Goal: Information Seeking & Learning: Learn about a topic

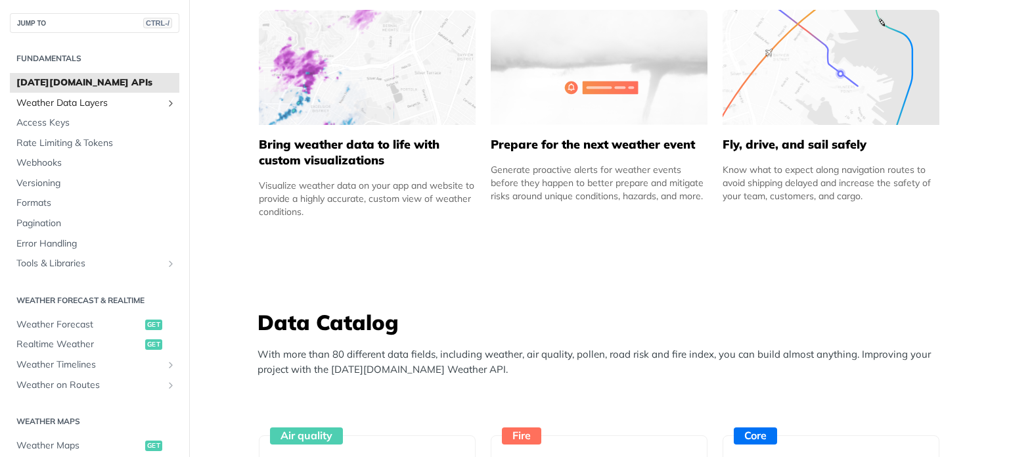
scroll to position [854, 0]
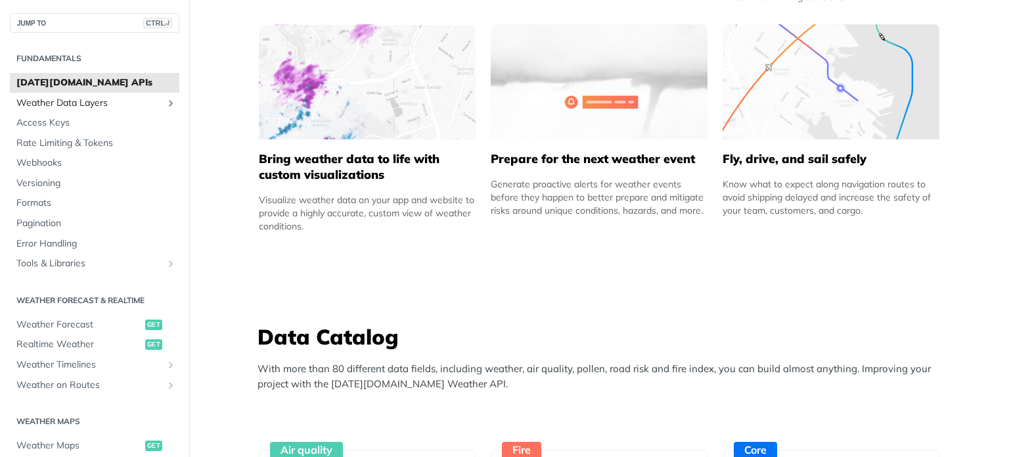
click at [68, 101] on span "Weather Data Layers" at bounding box center [89, 103] width 146 height 13
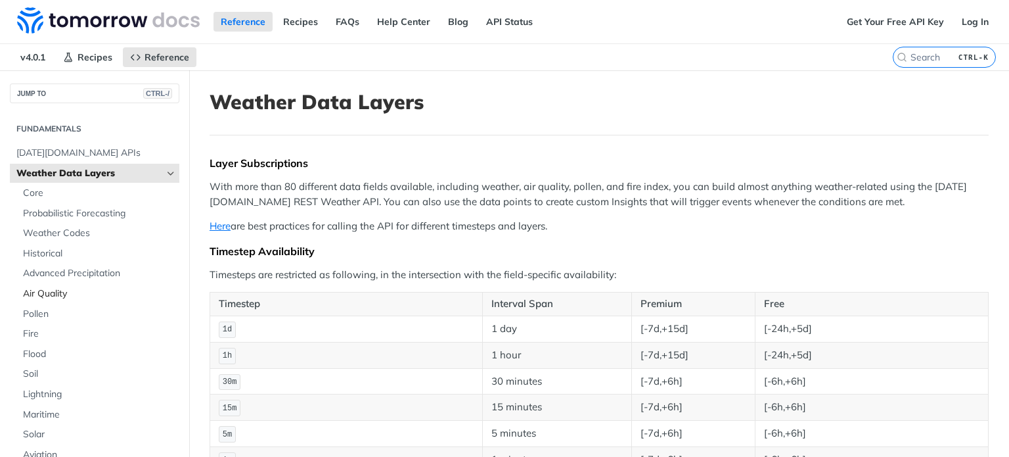
click at [61, 294] on span "Air Quality" at bounding box center [99, 293] width 153 height 13
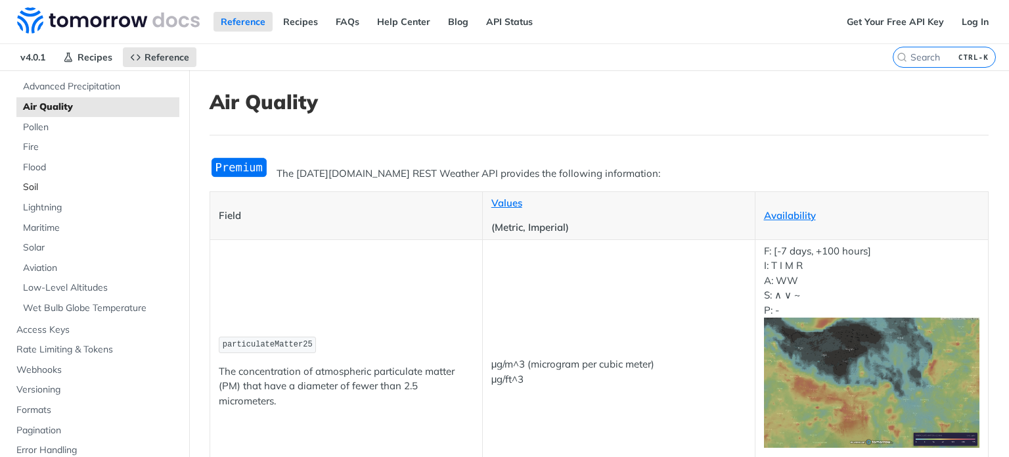
scroll to position [263, 0]
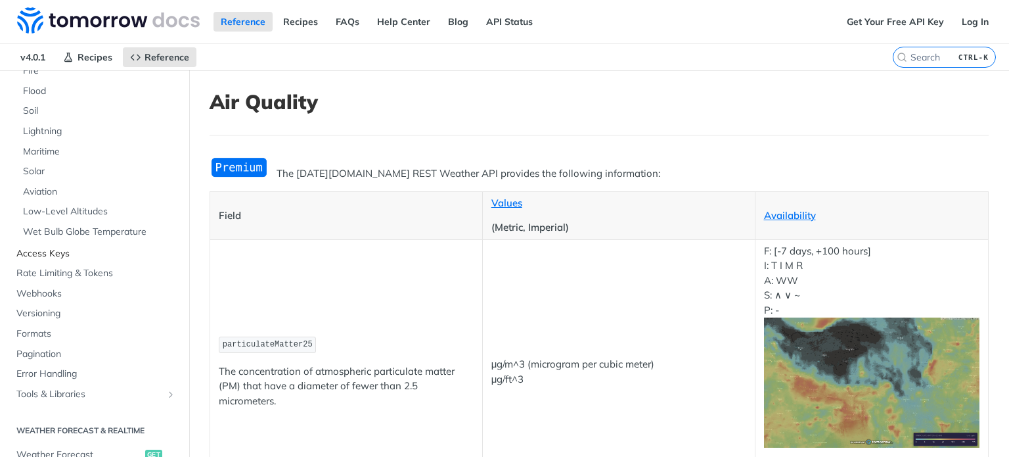
click at [73, 250] on span "Access Keys" at bounding box center [96, 253] width 160 height 13
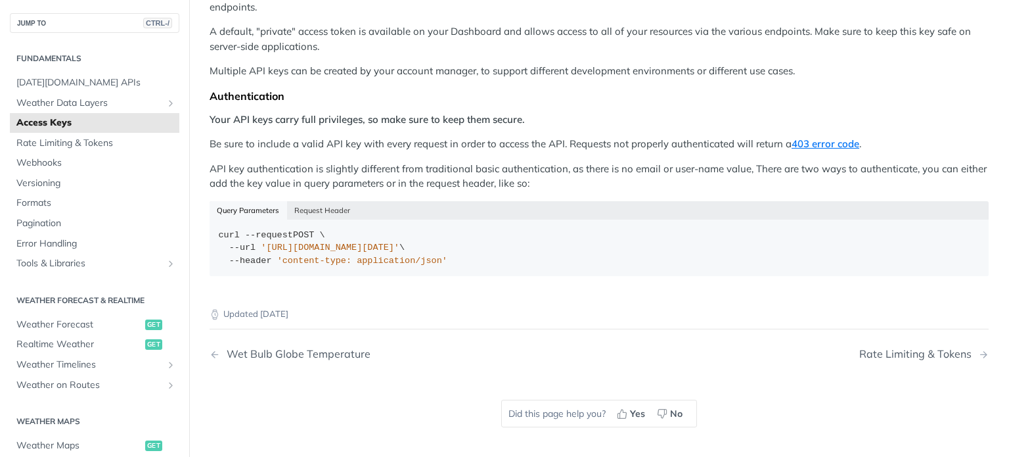
scroll to position [197, 0]
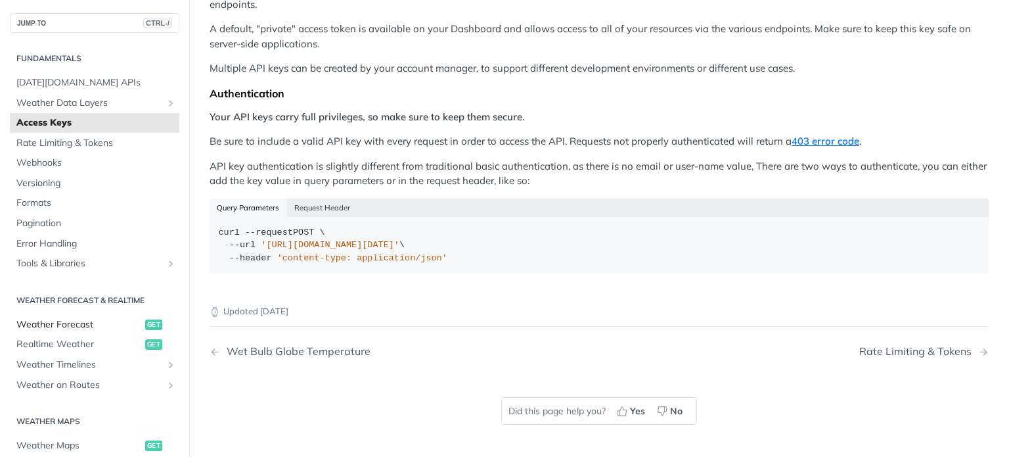
click at [75, 320] on span "Weather Forecast" at bounding box center [79, 324] width 126 height 13
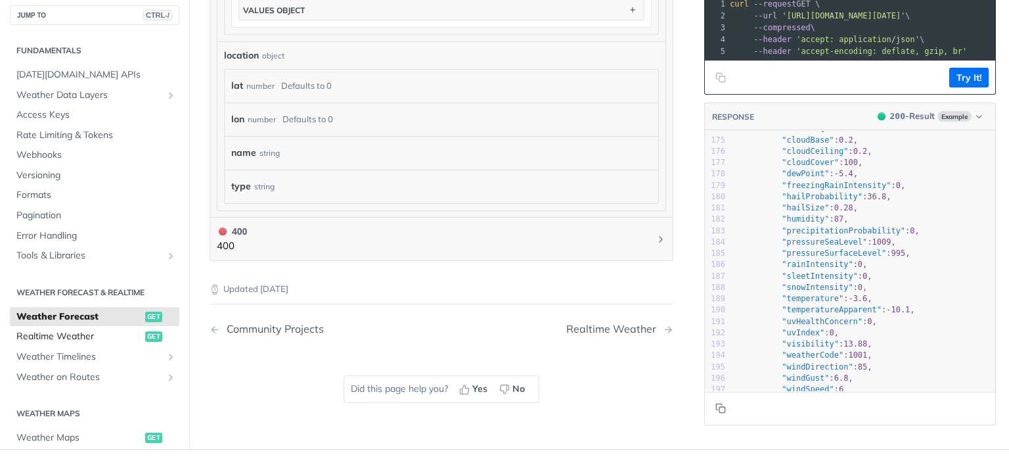
click at [67, 332] on span "Realtime Weather" at bounding box center [79, 336] width 126 height 13
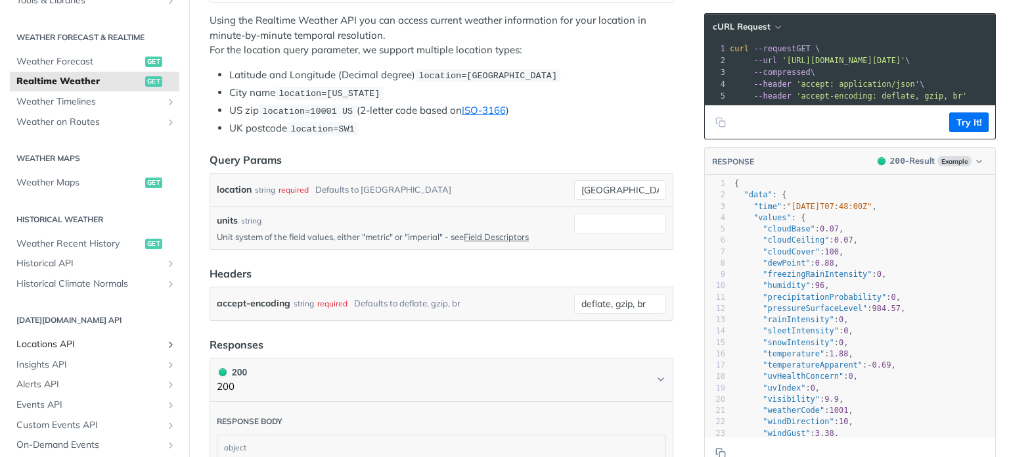
click at [68, 349] on span "Locations API" at bounding box center [89, 344] width 146 height 13
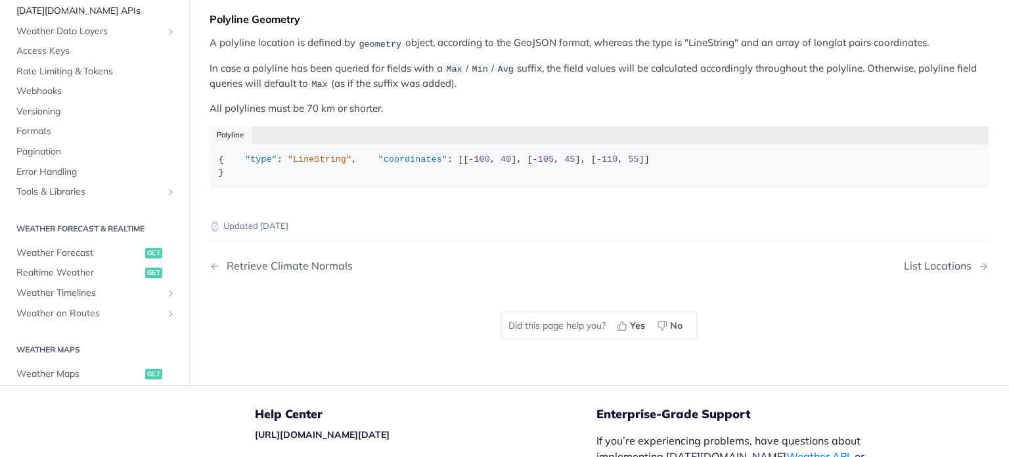
click at [75, 18] on span "[DATE][DOMAIN_NAME] APIs" at bounding box center [96, 11] width 160 height 13
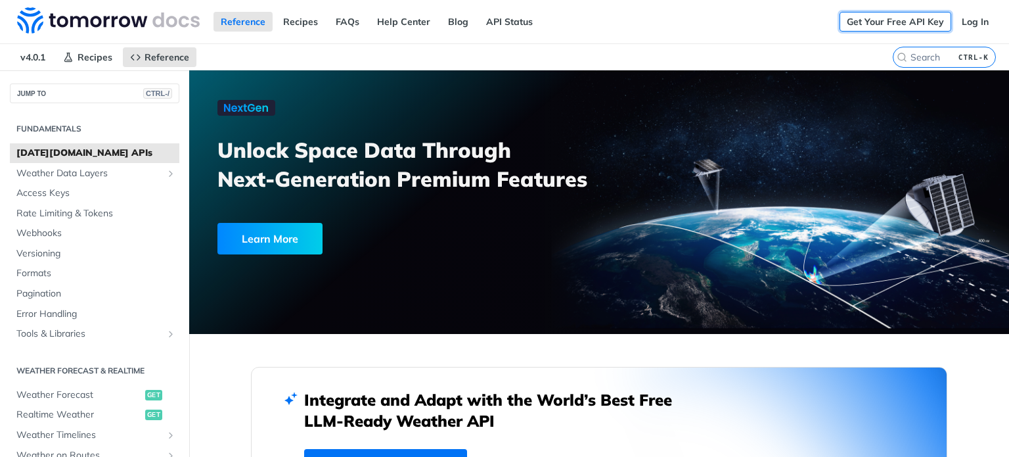
click at [883, 26] on link "Get Your Free API Key" at bounding box center [896, 22] width 112 height 20
